Goal: Information Seeking & Learning: Learn about a topic

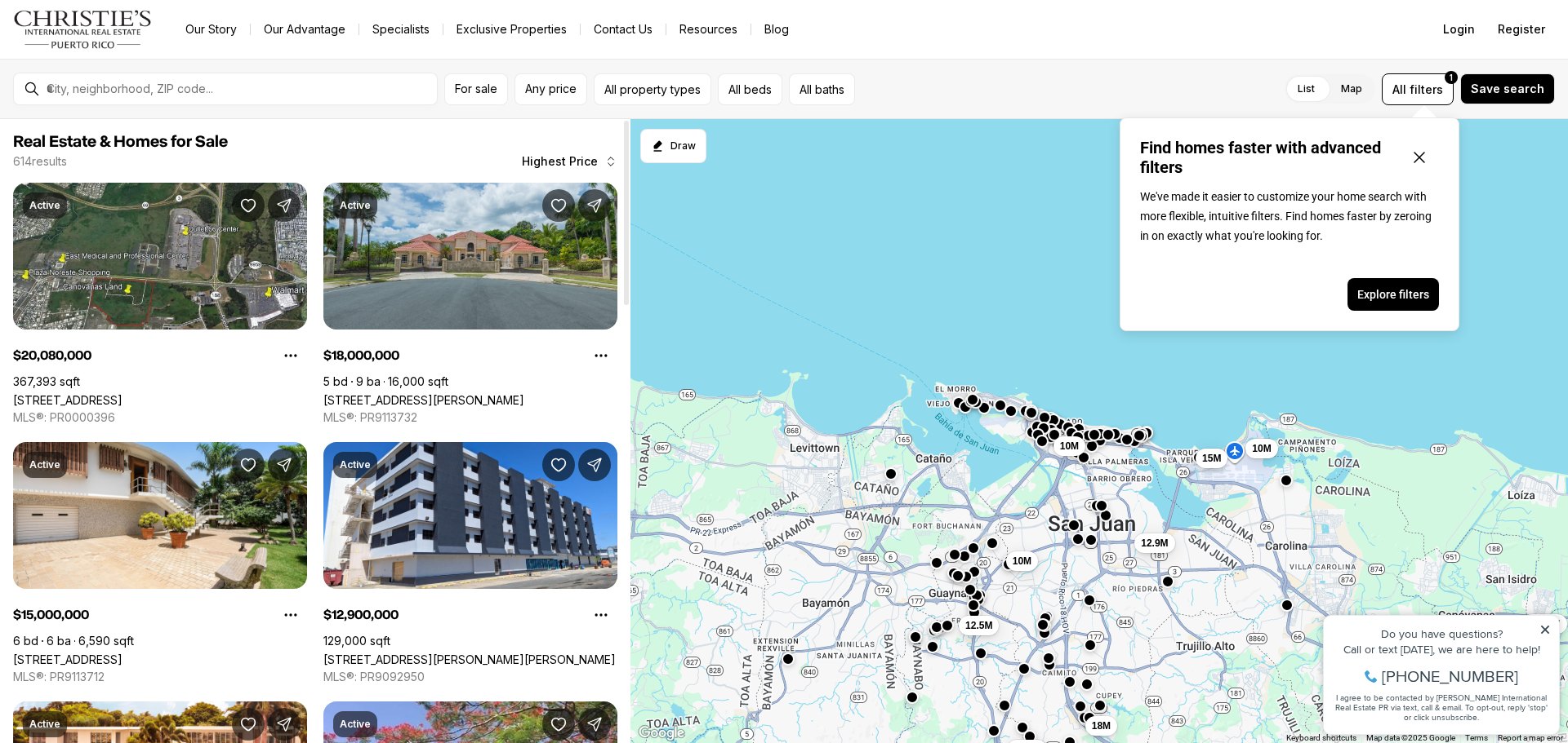
click at [561, 162] on span "Highest Price" at bounding box center [559, 161] width 76 height 13
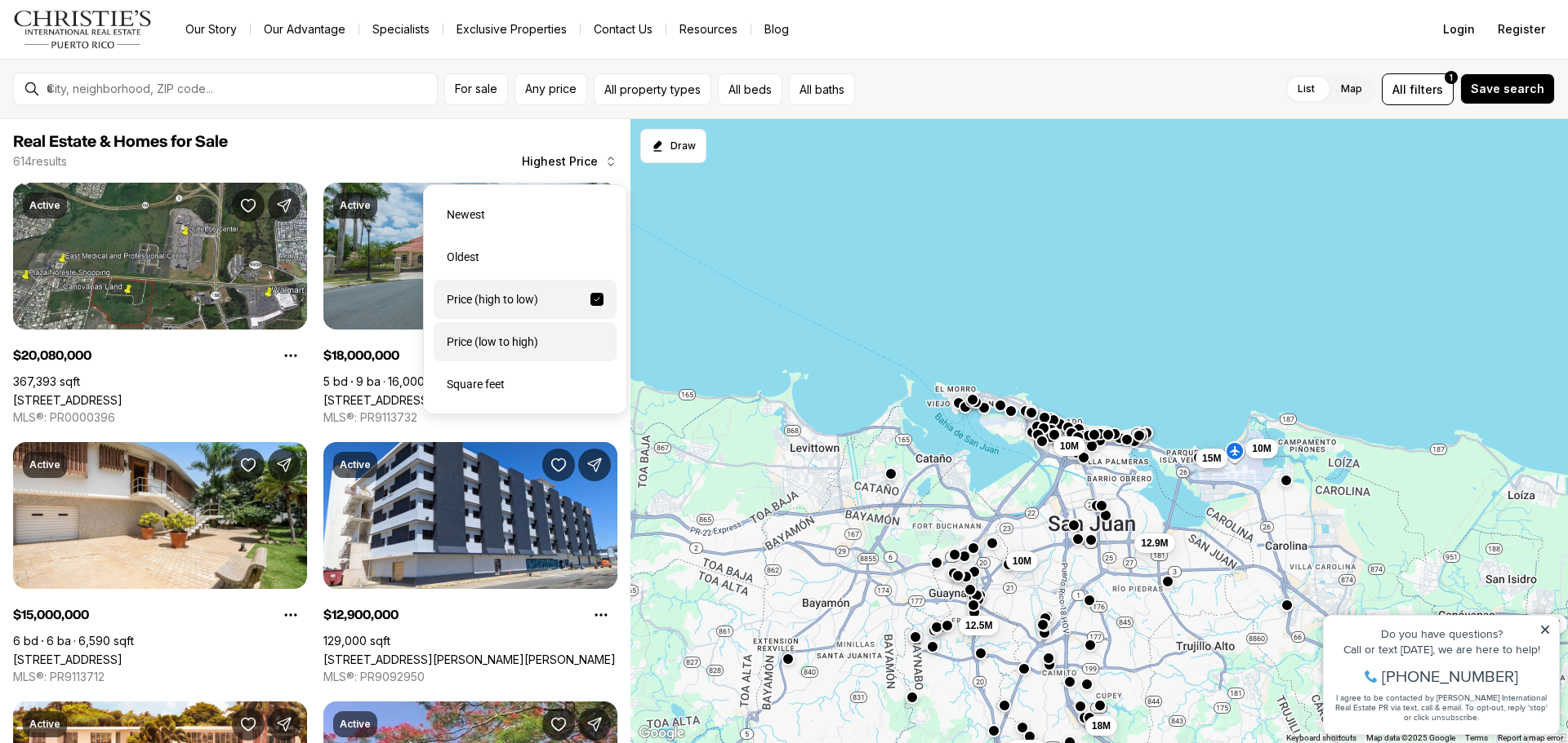
click at [496, 347] on div "Price (low to high)" at bounding box center [524, 342] width 183 height 39
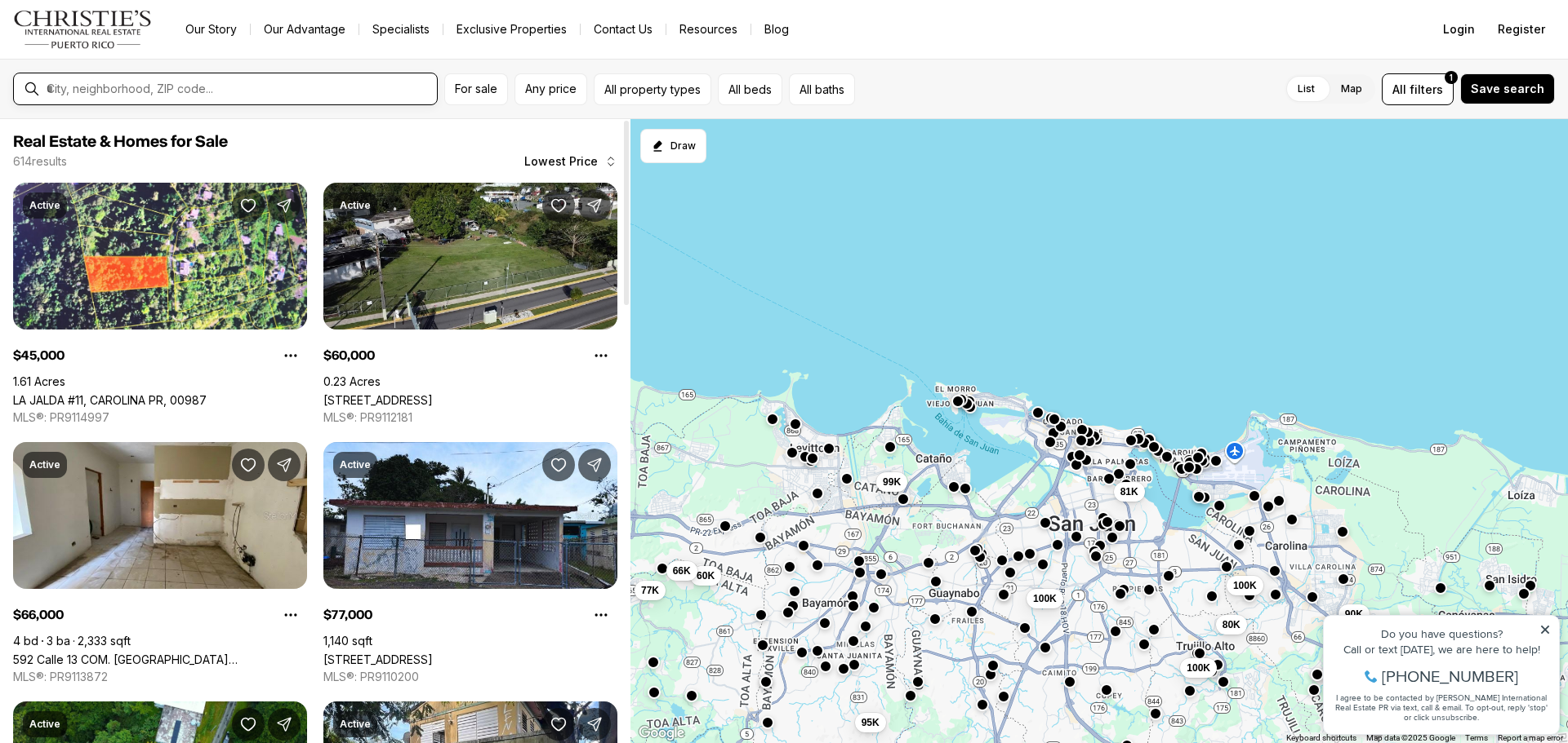
click at [389, 85] on input "text" at bounding box center [238, 89] width 384 height 15
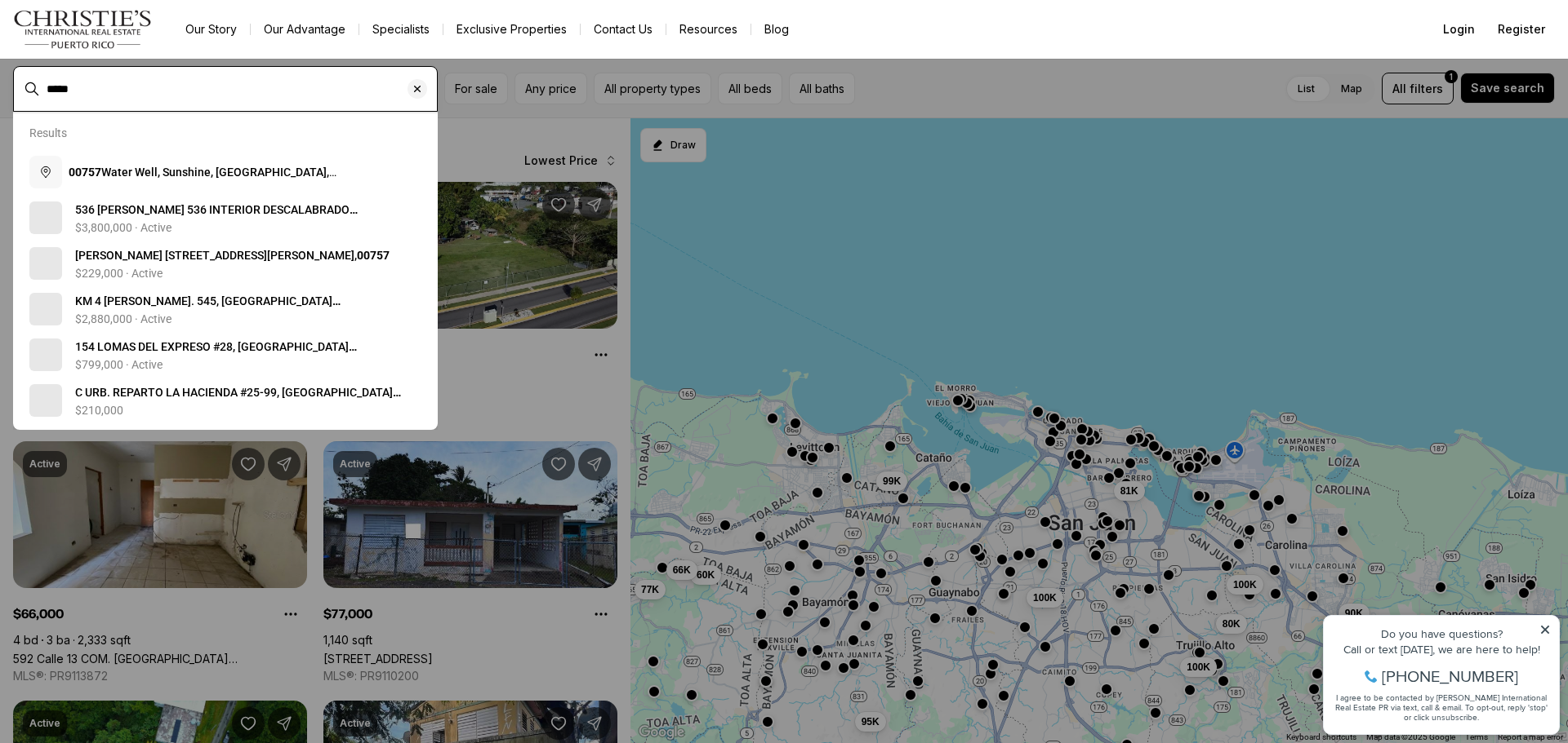
type input "*****"
type input "**********"
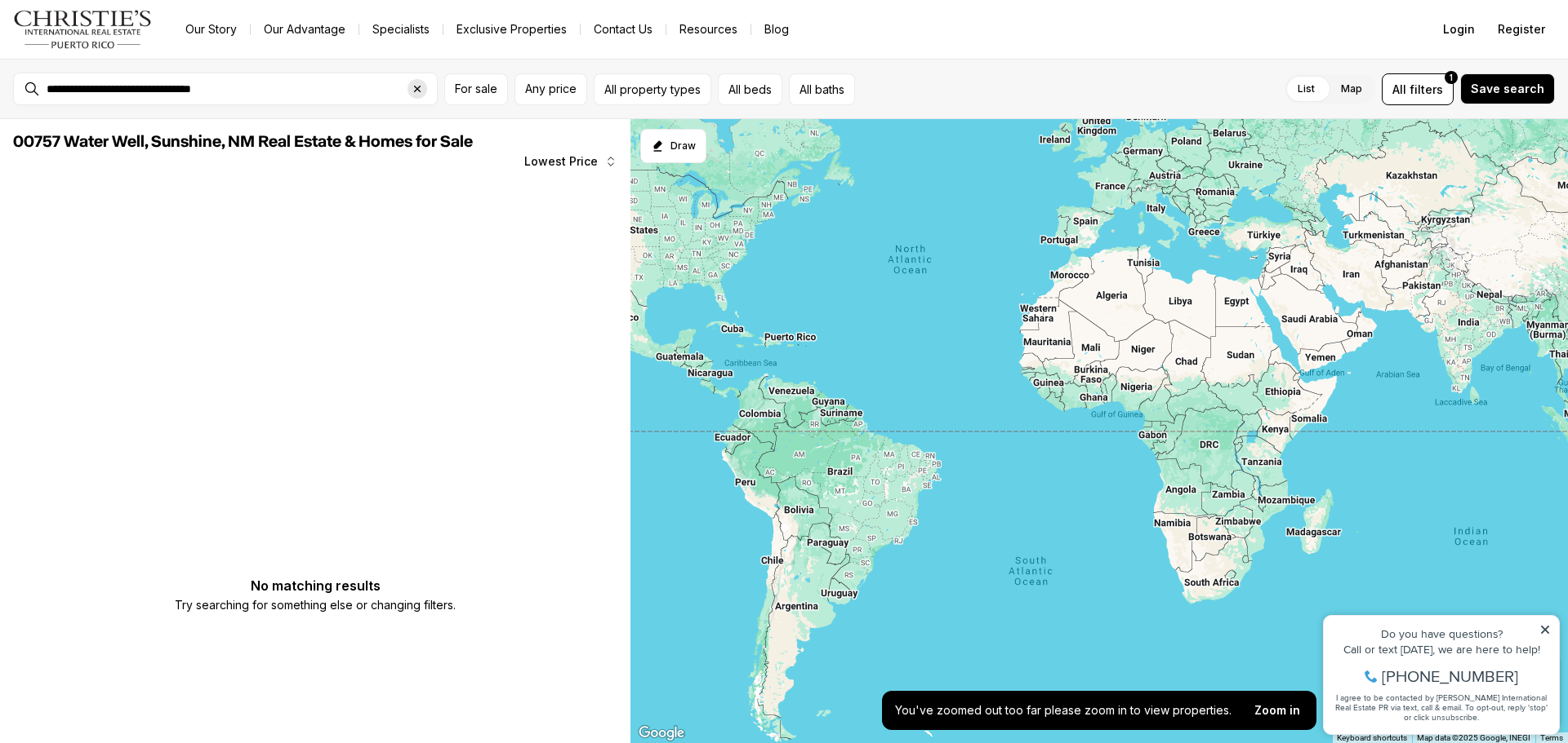
click at [424, 83] on div "Clear search input" at bounding box center [418, 89] width 20 height 20
click at [346, 83] on input "text" at bounding box center [238, 89] width 384 height 15
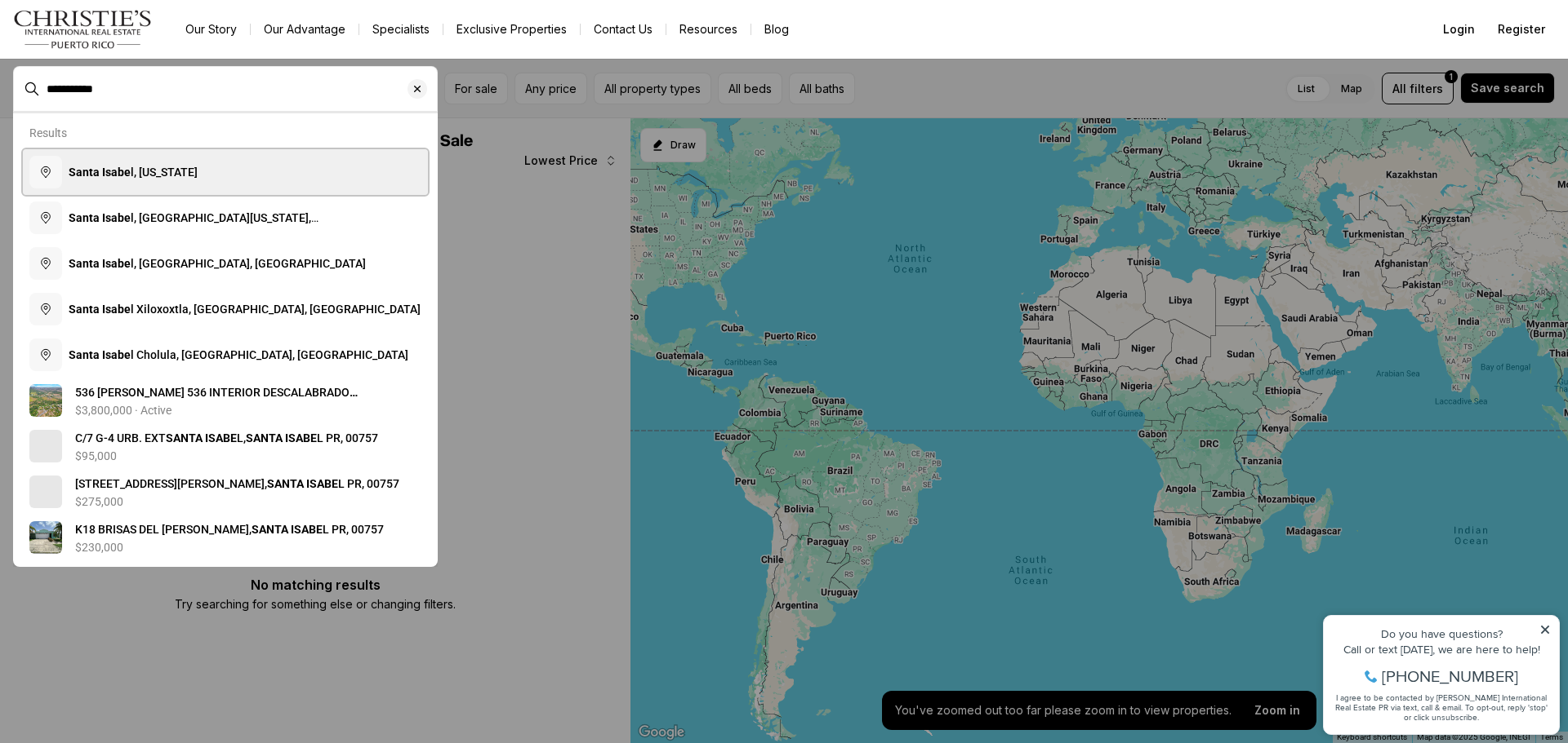
click at [219, 160] on button "Santa Isabe l, [US_STATE]" at bounding box center [225, 172] width 405 height 46
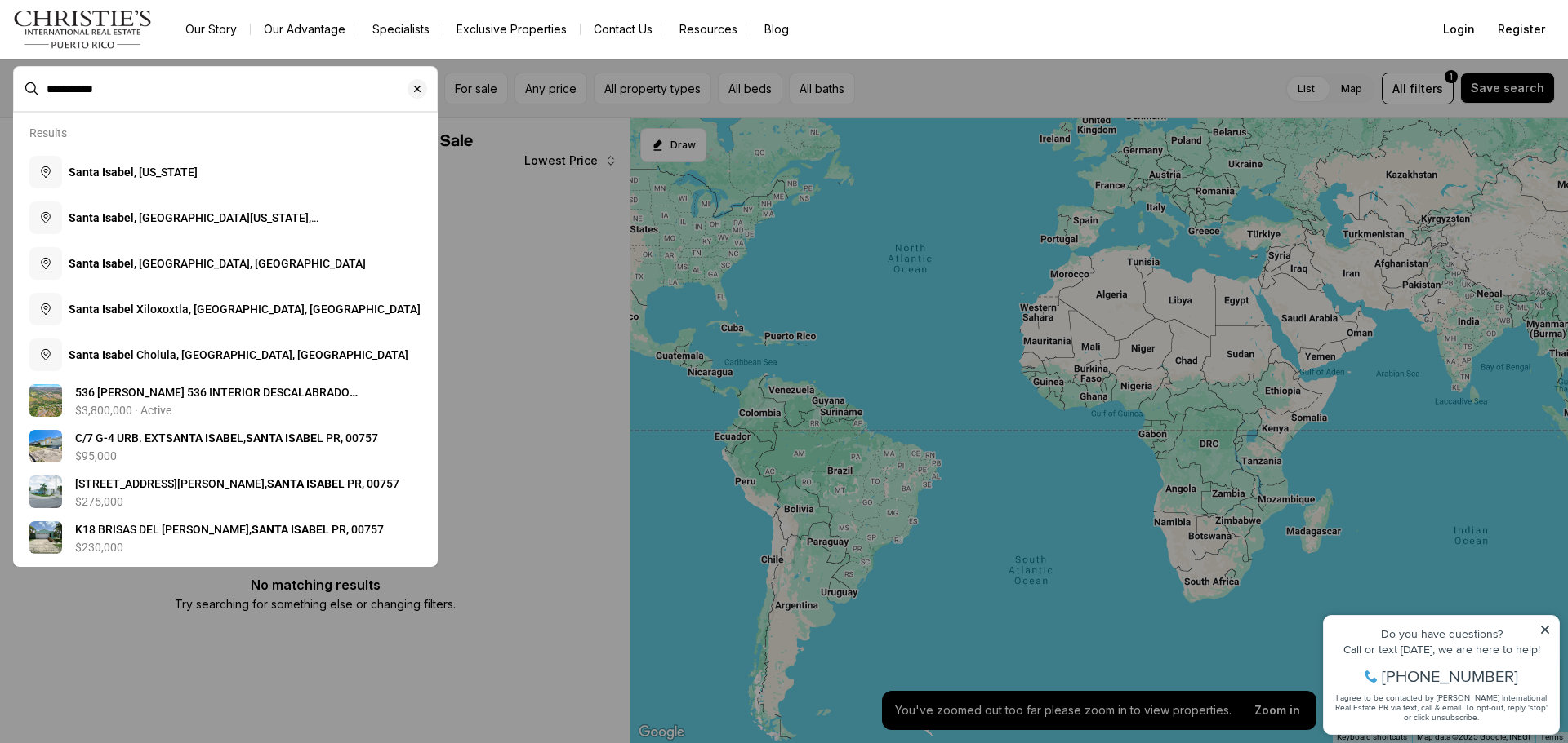
type input "**********"
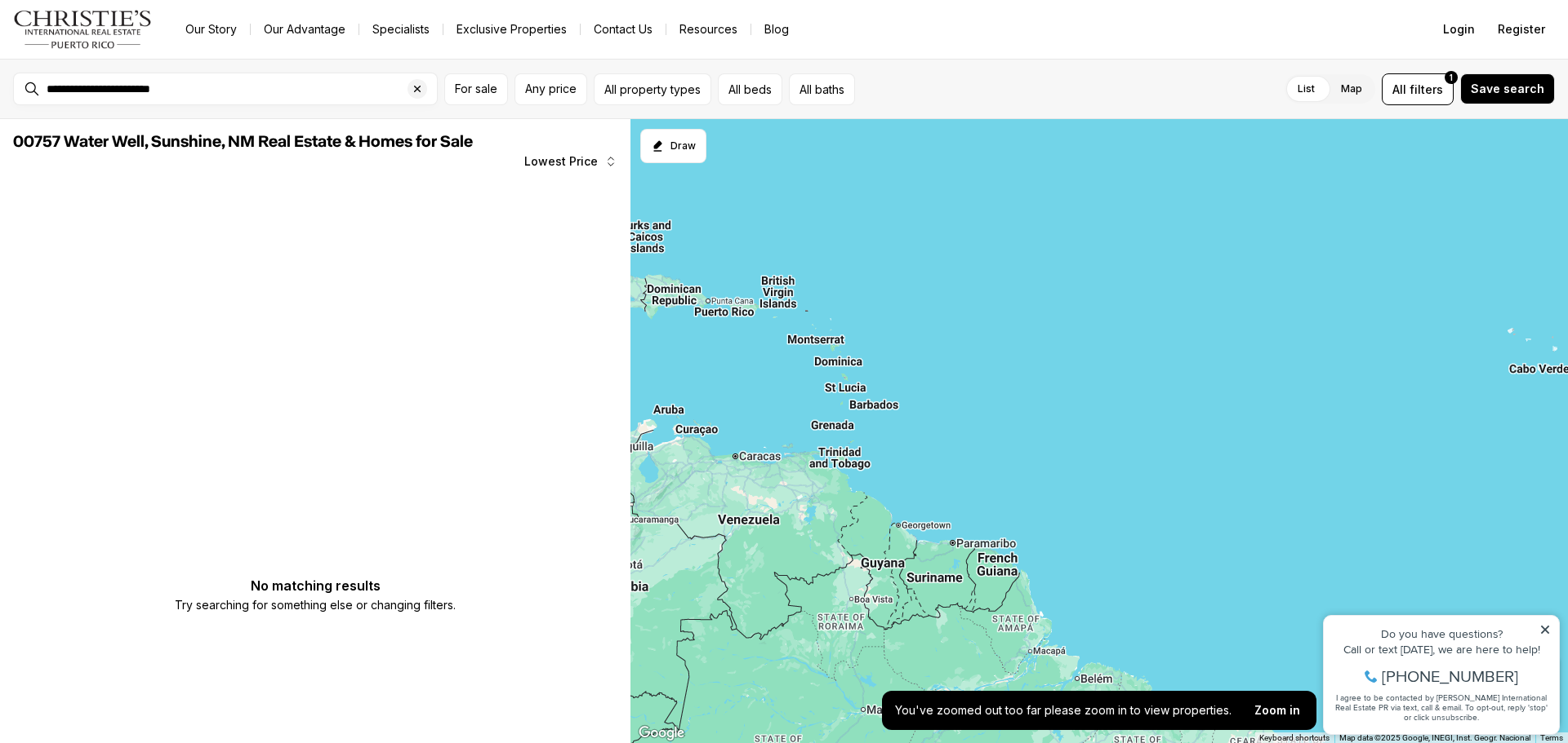
drag, startPoint x: 750, startPoint y: 335, endPoint x: 772, endPoint y: 368, distance: 39.7
click at [772, 368] on div at bounding box center [1099, 432] width 938 height 625
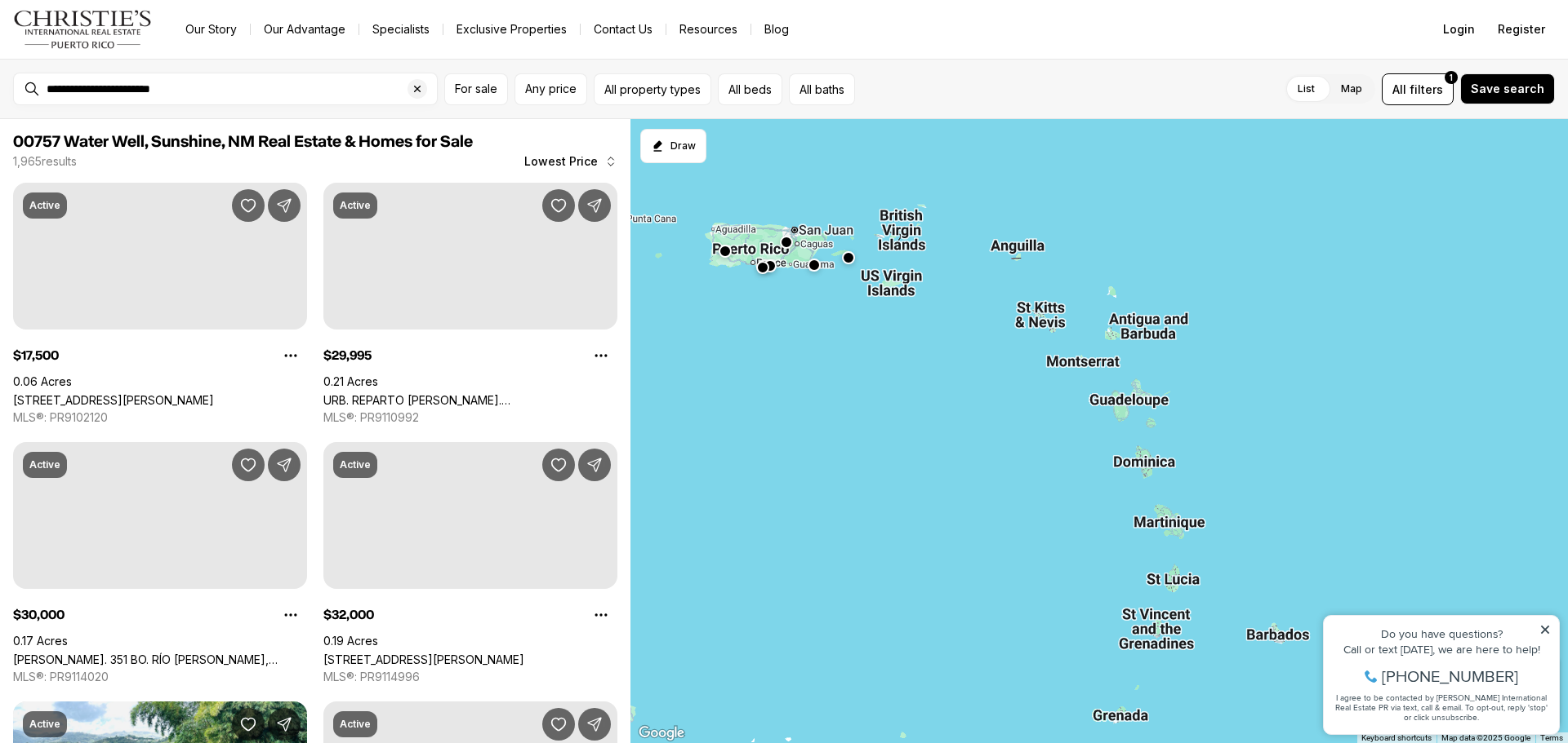
drag, startPoint x: 740, startPoint y: 305, endPoint x: 761, endPoint y: 388, distance: 85.6
click at [761, 387] on div at bounding box center [1099, 432] width 938 height 625
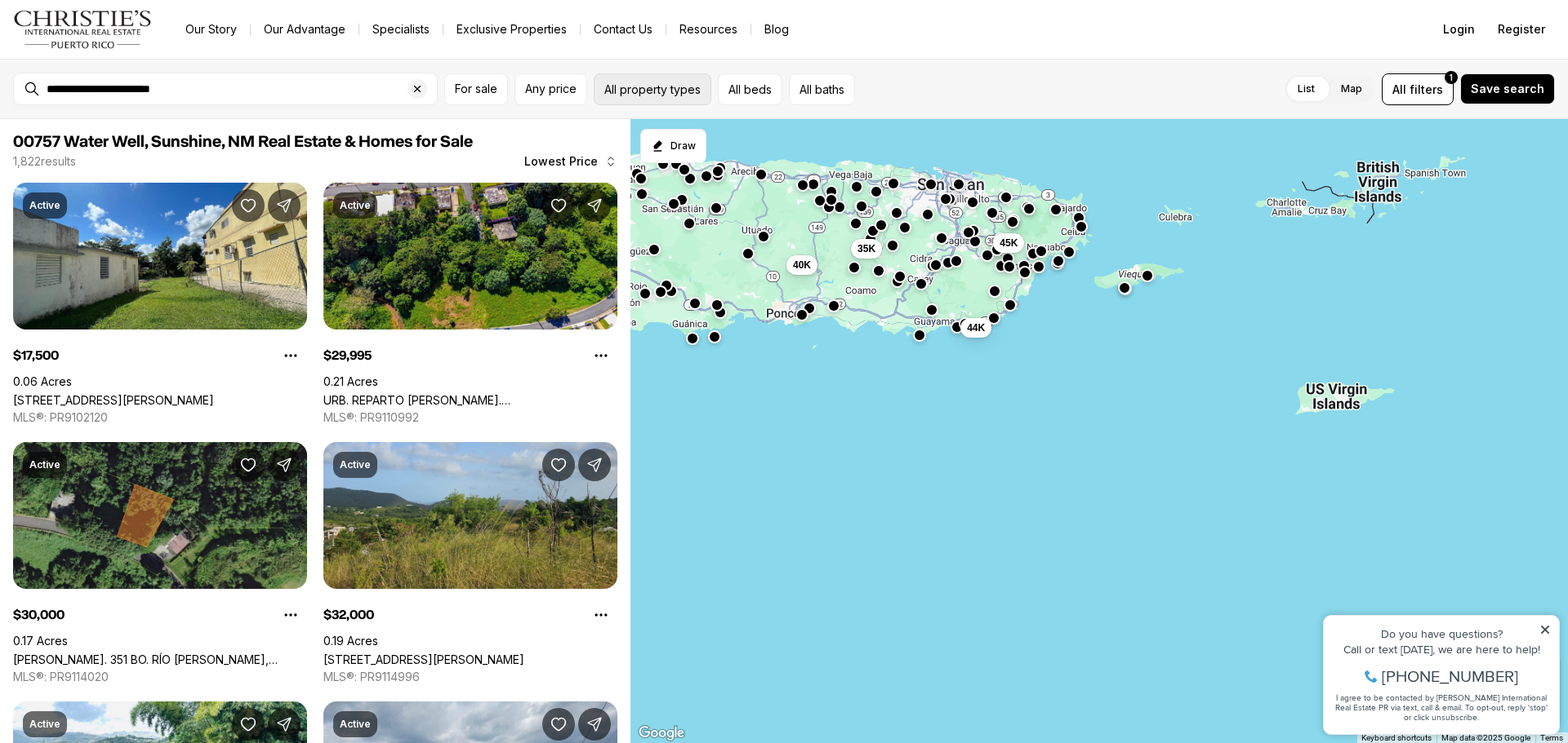
click at [652, 88] on button "All property types" at bounding box center [653, 89] width 118 height 32
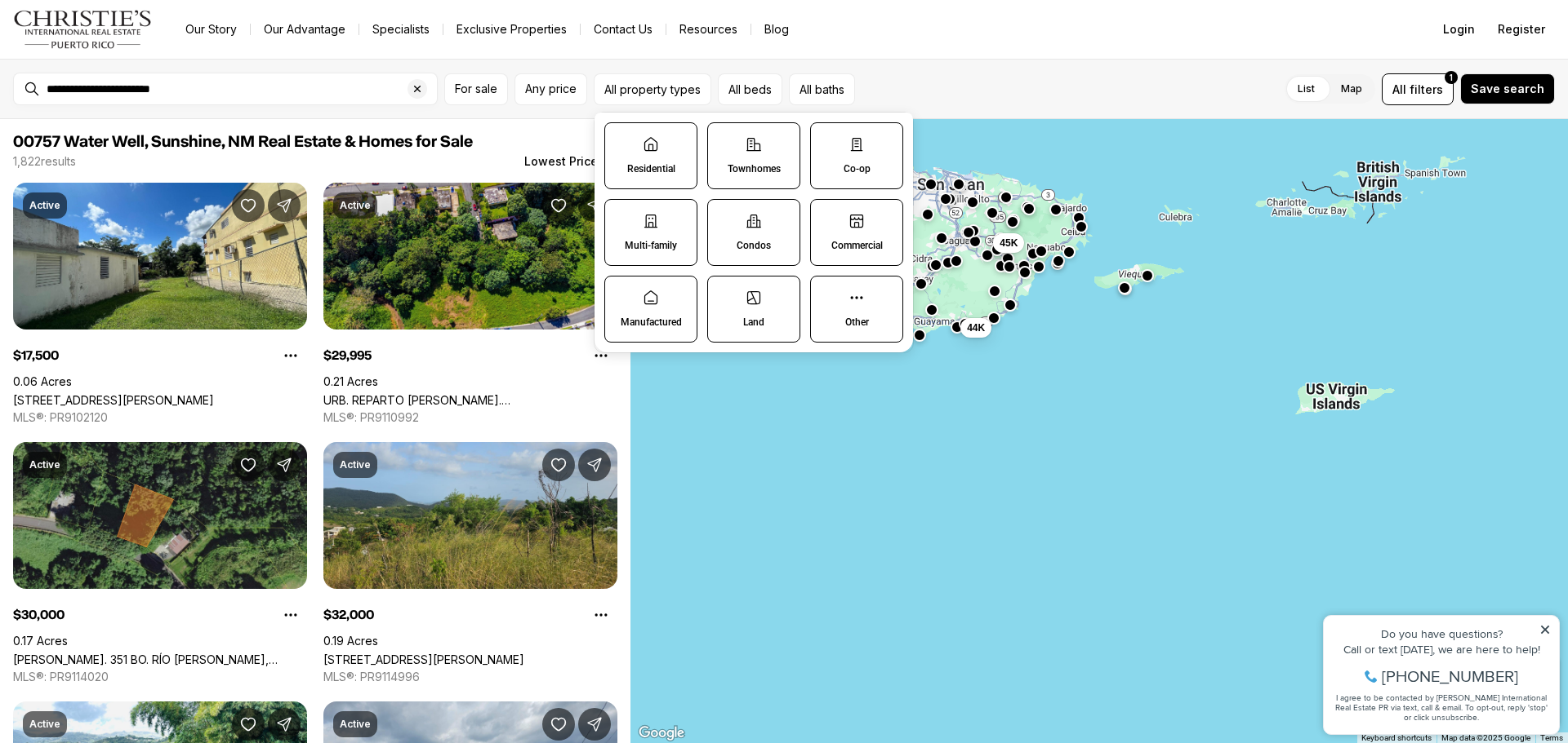
click at [631, 157] on label "Residential" at bounding box center [651, 156] width 93 height 67
click at [621, 140] on button "Residential" at bounding box center [613, 132] width 16 height 16
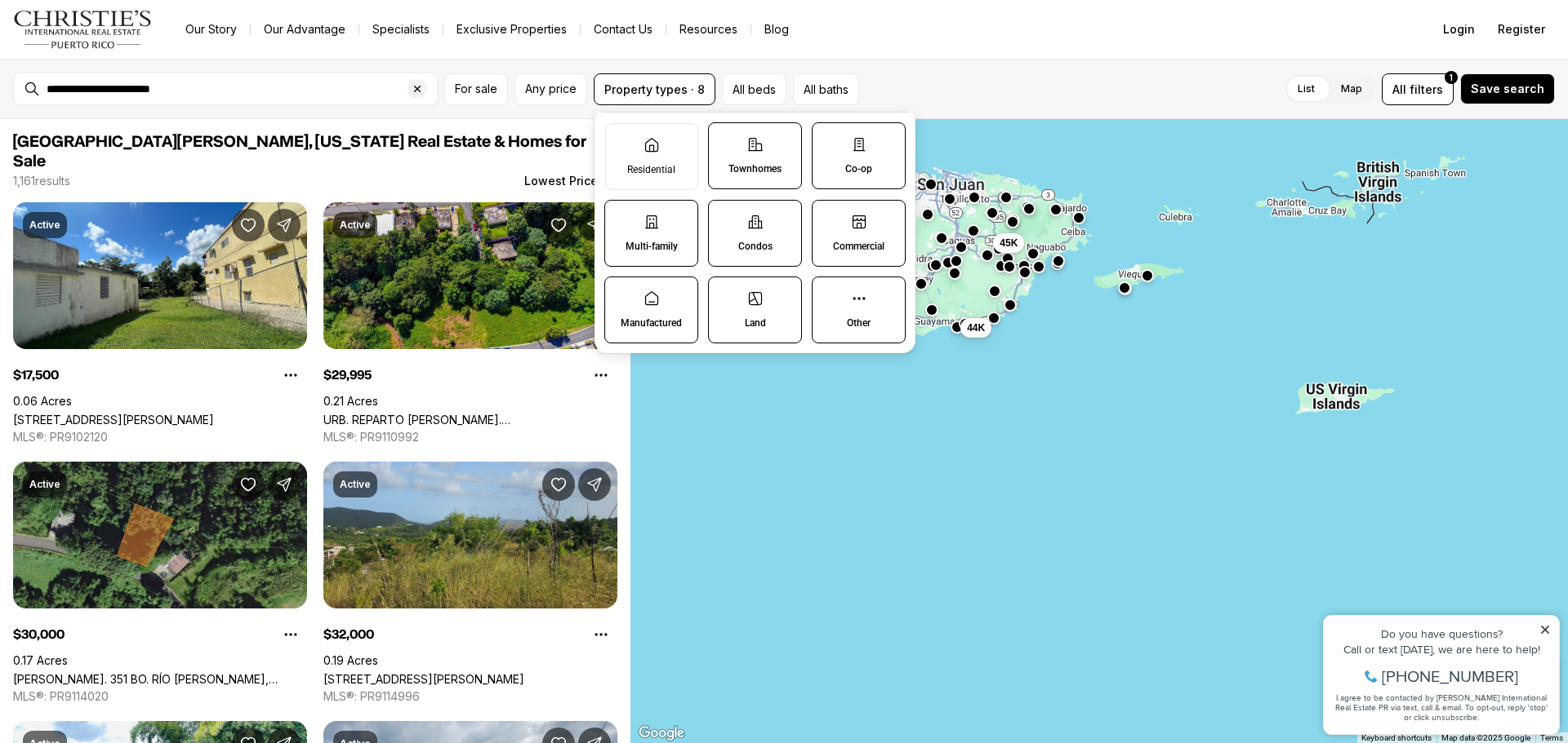
click at [931, 79] on div "List Map List Map All filters 1 Save search" at bounding box center [1210, 89] width 689 height 32
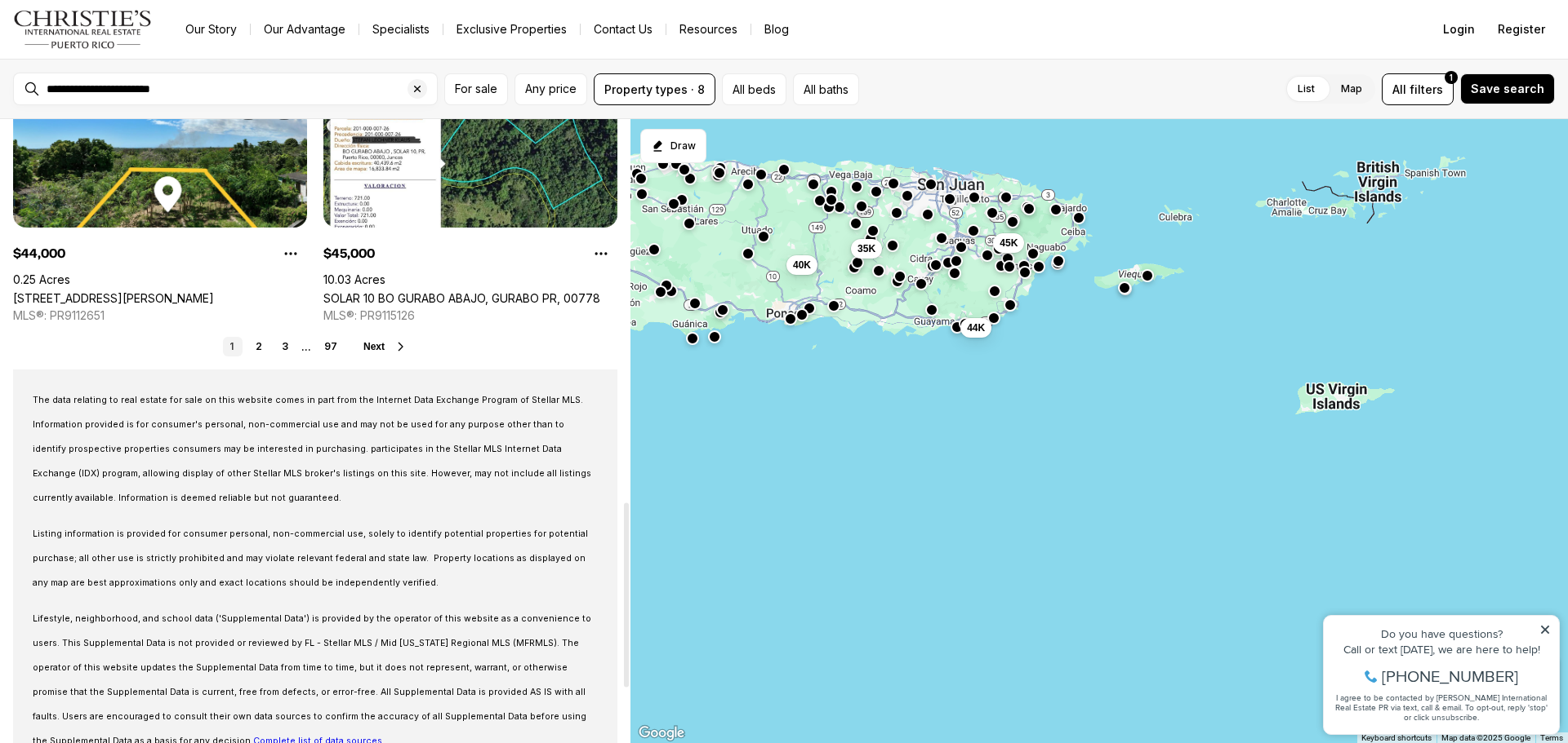
scroll to position [1476, 0]
